Goal: Transaction & Acquisition: Purchase product/service

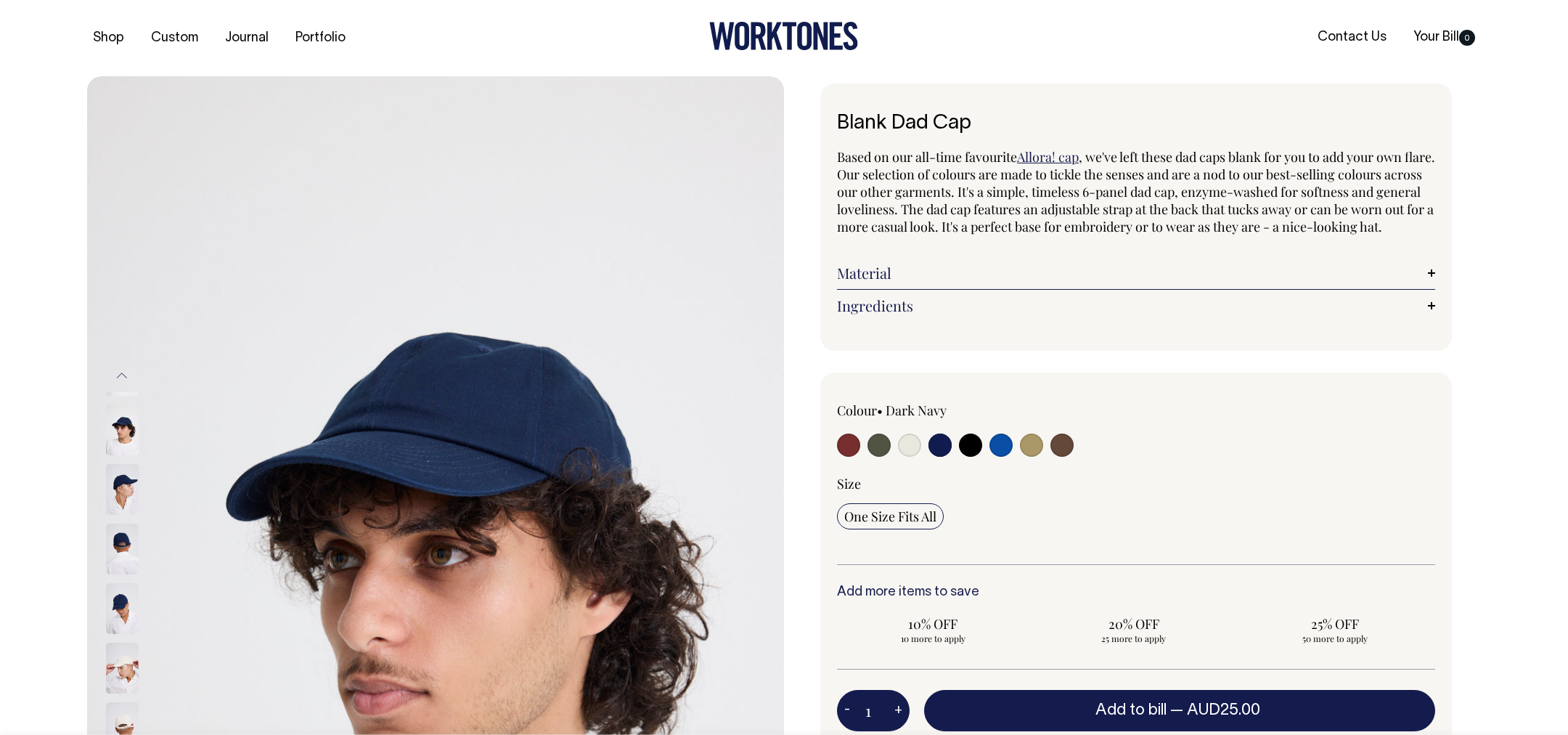
select select "Dark Navy"
click at [904, 456] on input "radio" at bounding box center [909, 444] width 23 height 23
radio input "true"
select select "Natural"
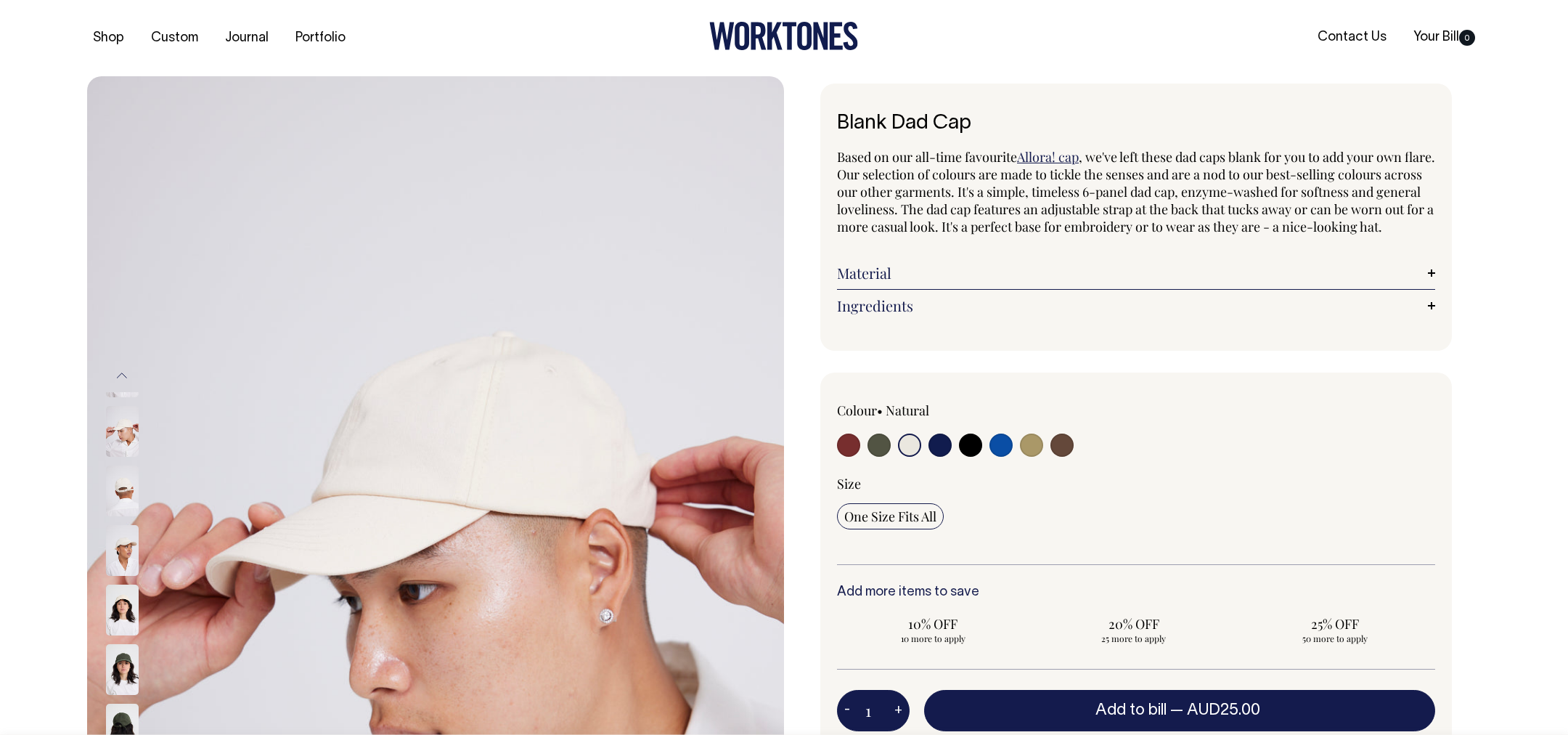
click at [127, 530] on img at bounding box center [122, 551] width 32 height 51
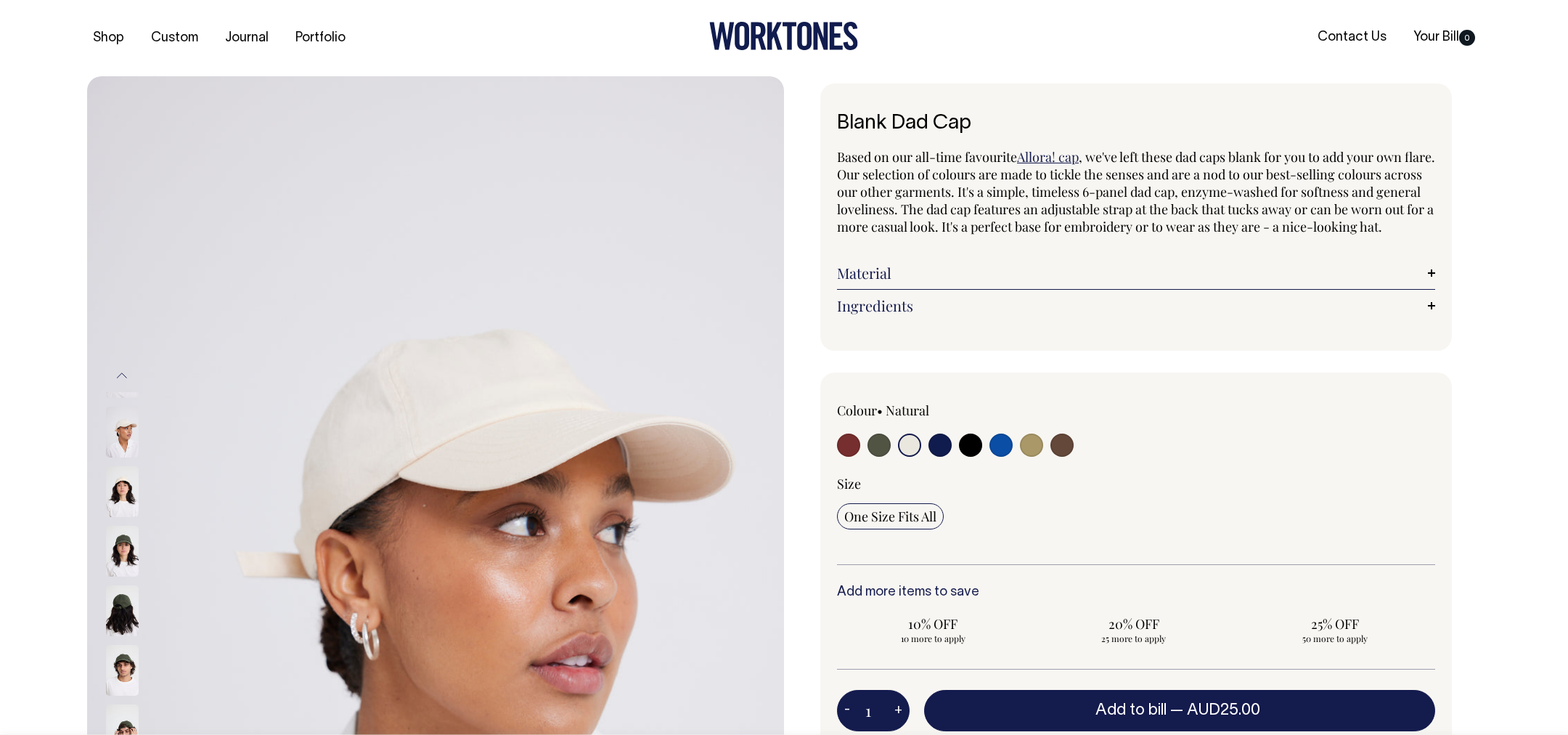
click at [127, 549] on img at bounding box center [122, 551] width 32 height 51
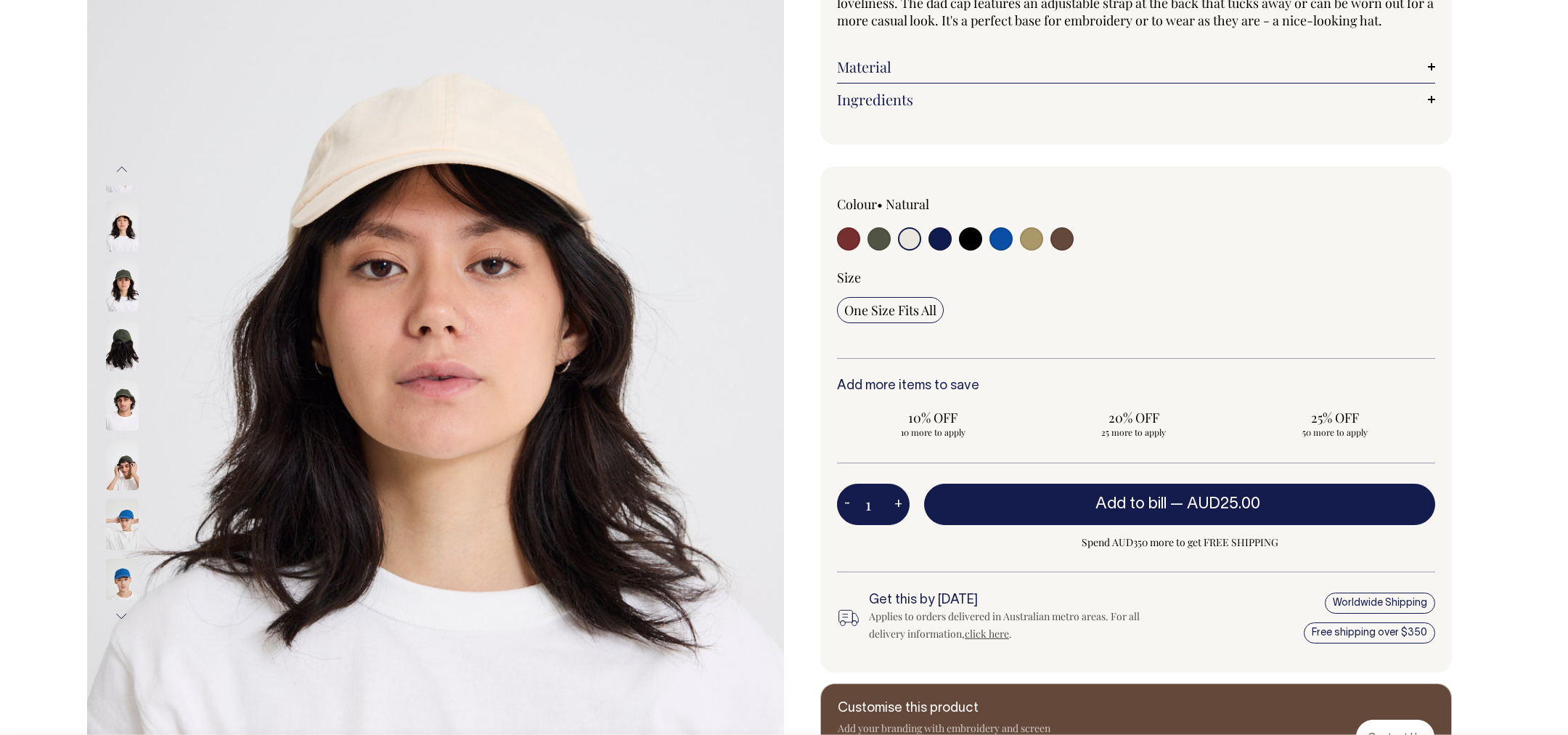
scroll to position [206, 0]
